Goal: Find specific page/section: Find specific page/section

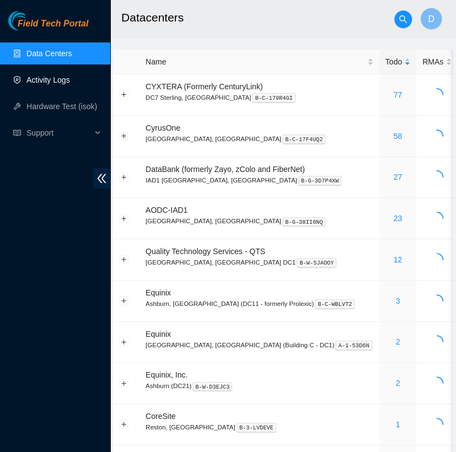
click at [70, 79] on link "Activity Logs" at bounding box center [48, 80] width 44 height 9
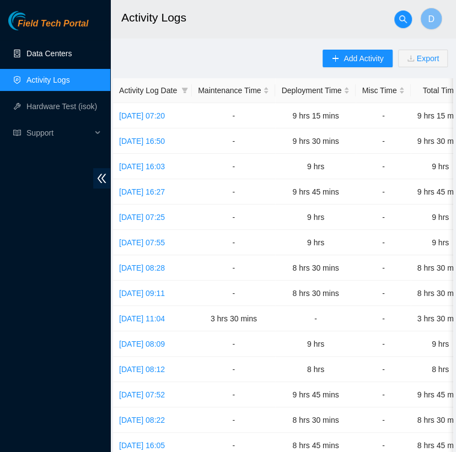
click at [72, 58] on link "Data Centers" at bounding box center [48, 53] width 45 height 9
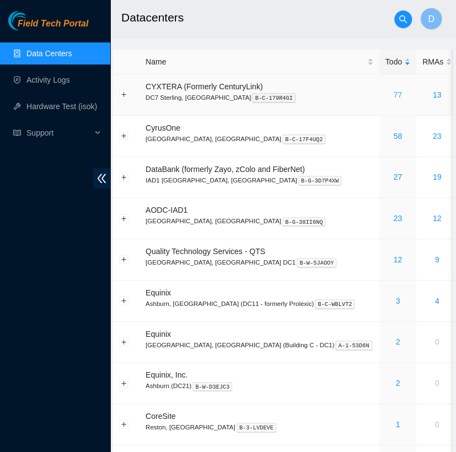
click at [393, 93] on link "77" at bounding box center [397, 94] width 9 height 9
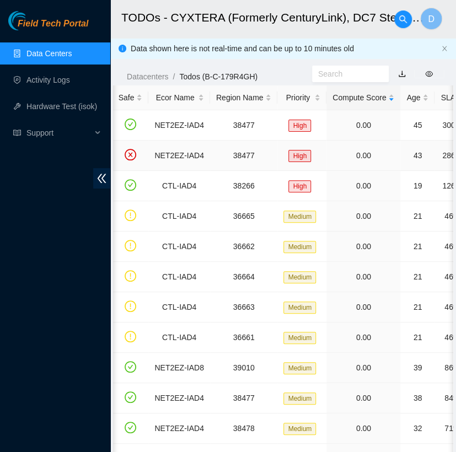
scroll to position [0, 108]
click at [440, 101] on div "SLA" at bounding box center [451, 98] width 23 height 12
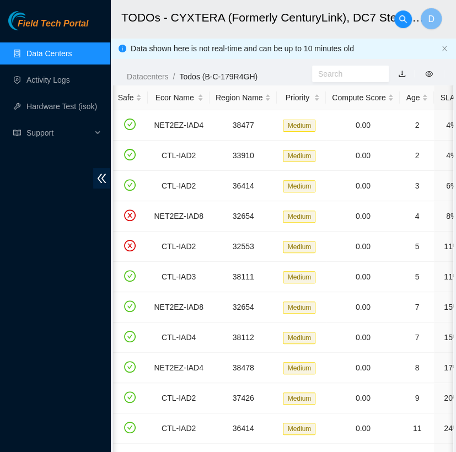
click at [440, 101] on div "SLA" at bounding box center [451, 98] width 23 height 12
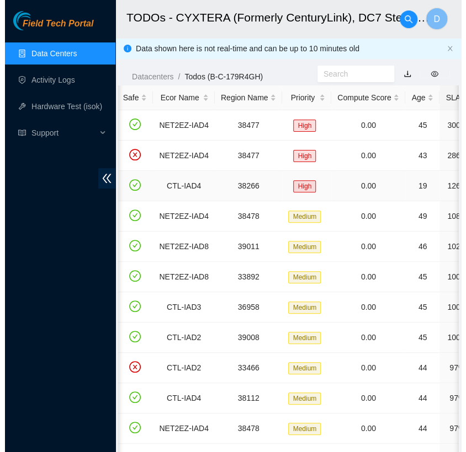
scroll to position [0, 0]
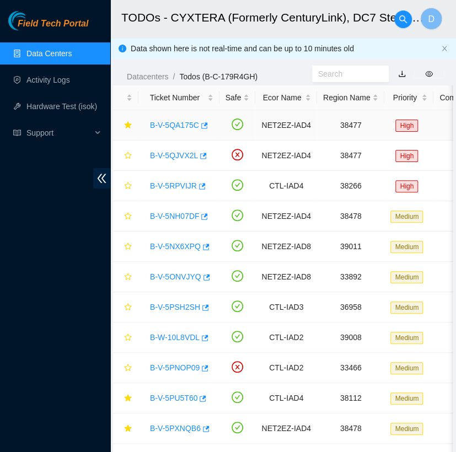
click at [180, 123] on link "B-V-5QA175C" at bounding box center [174, 125] width 49 height 9
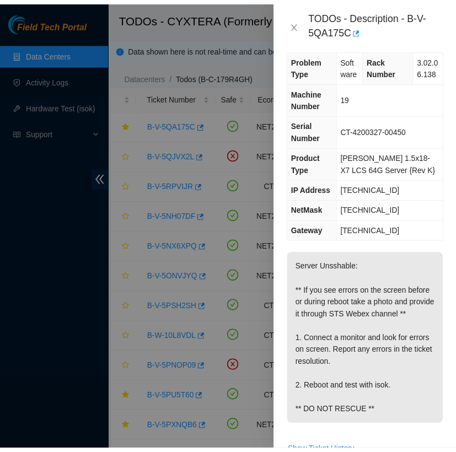
scroll to position [6, 0]
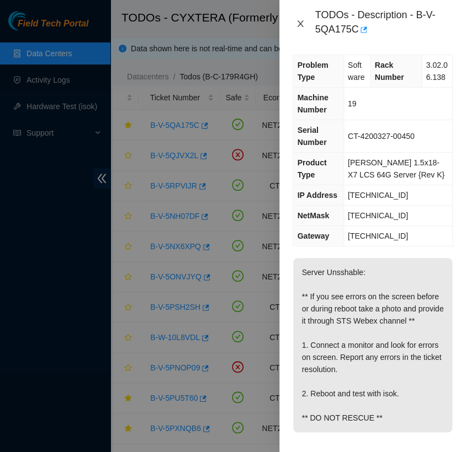
click at [300, 24] on icon "close" at bounding box center [300, 23] width 9 height 9
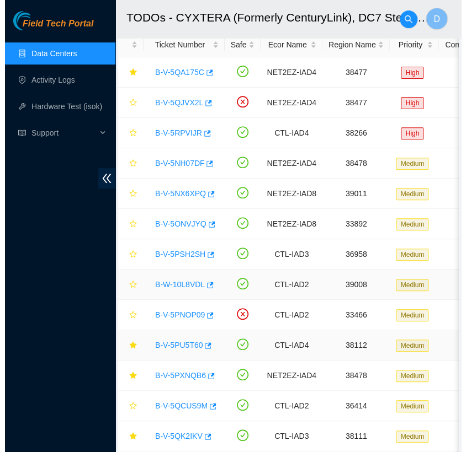
scroll to position [53, 0]
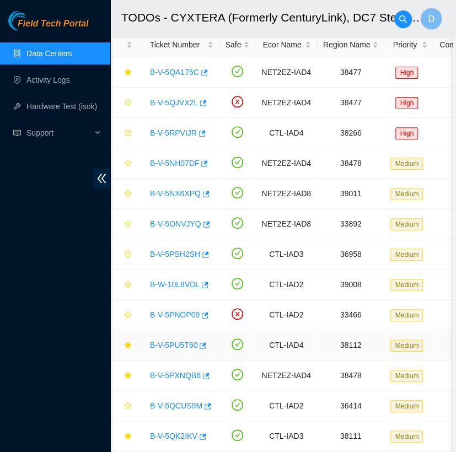
click at [174, 346] on link "B-V-5PU5T60" at bounding box center [173, 345] width 47 height 9
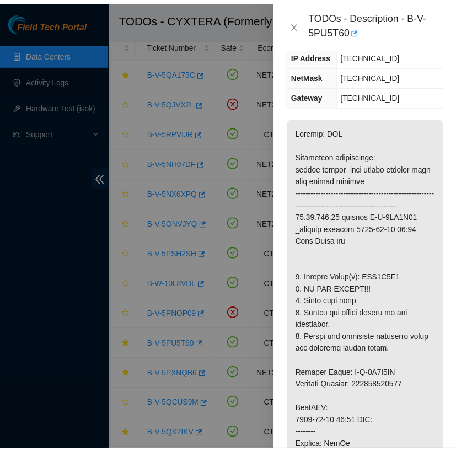
scroll to position [0, 0]
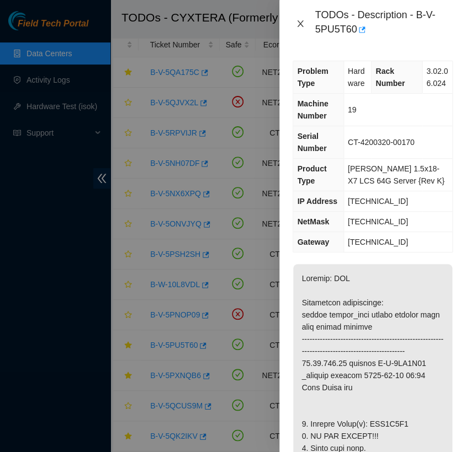
click at [300, 22] on icon "close" at bounding box center [300, 23] width 9 height 9
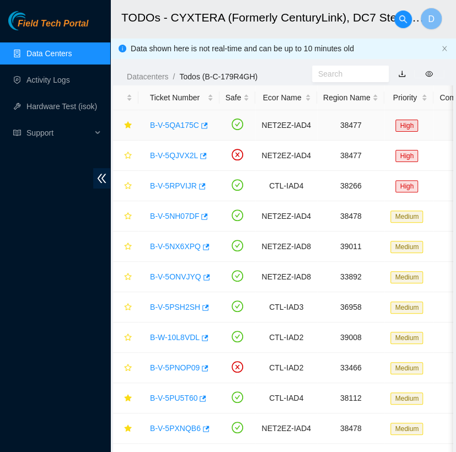
click at [170, 127] on link "B-V-5QA175C" at bounding box center [174, 125] width 49 height 9
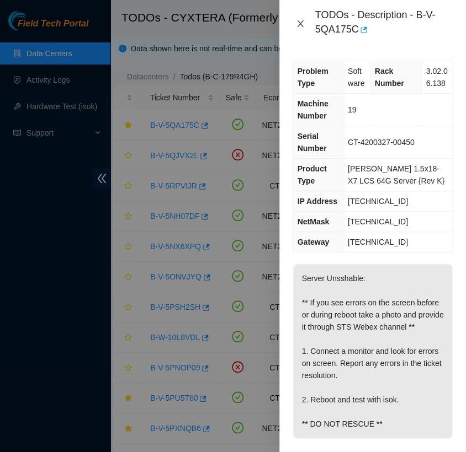
click at [302, 24] on icon "close" at bounding box center [300, 23] width 9 height 9
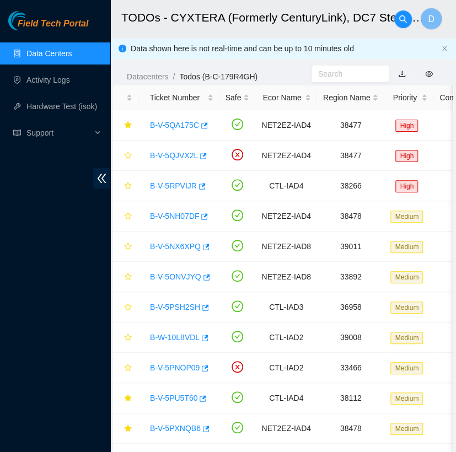
click at [72, 50] on link "Data Centers" at bounding box center [48, 53] width 45 height 9
